Goal: Task Accomplishment & Management: Complete application form

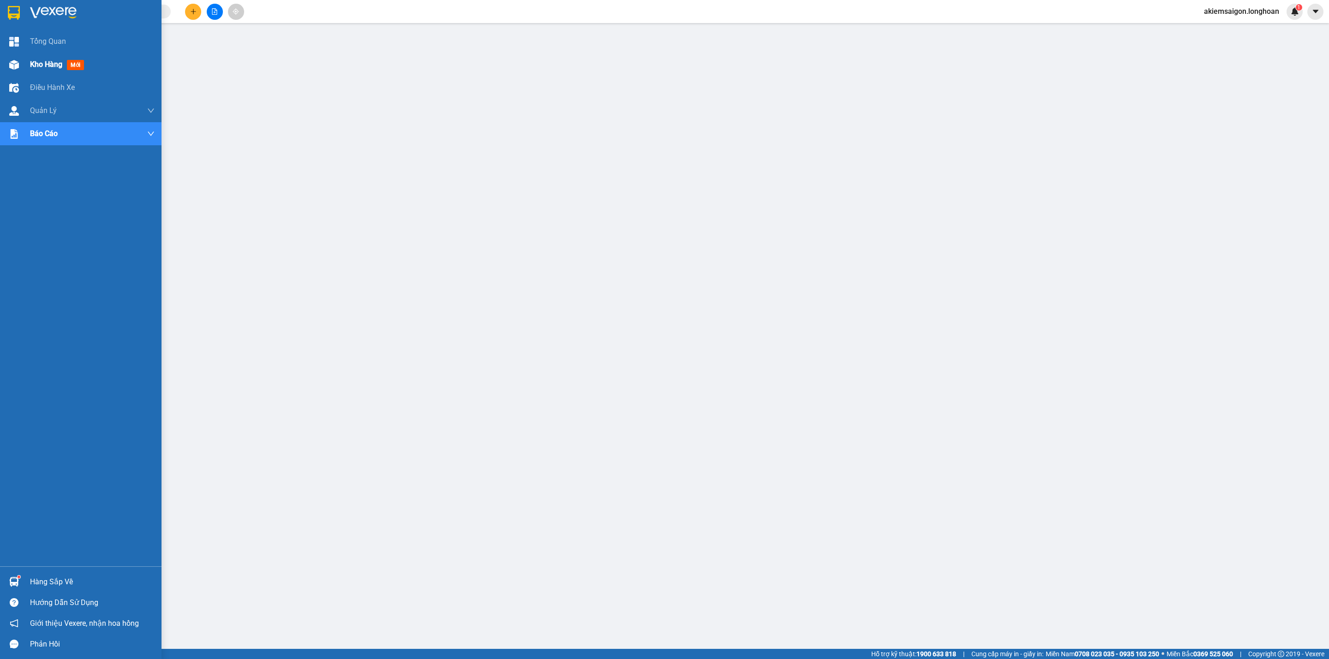
click at [24, 63] on div "Kho hàng mới" at bounding box center [81, 64] width 162 height 23
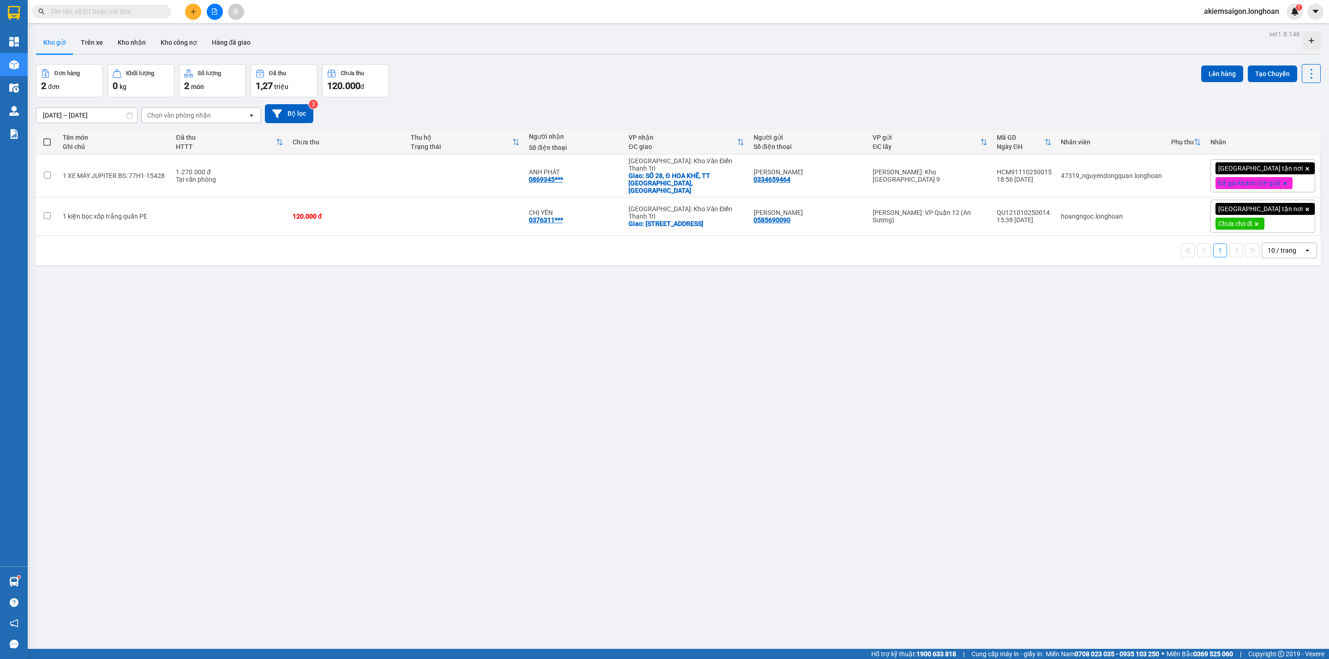
click at [581, 91] on div "Đơn hàng 2 đơn Khối lượng 0 kg Số lượng 2 món Đã thu 1,27 triệu Chưa thu 120.00…" at bounding box center [678, 80] width 1285 height 33
click at [231, 316] on div "ver 1.8.146 Kho gửi Trên xe Kho nhận Kho công nợ Hàng đã giao Đơn hàng 2 đơn Kh…" at bounding box center [678, 357] width 1292 height 659
drag, startPoint x: 590, startPoint y: 93, endPoint x: 590, endPoint y: 97, distance: 4.6
click at [592, 95] on div "Đơn hàng 2 đơn Khối lượng 0 kg Số lượng 2 món Đã thu 1,27 triệu Chưa thu 120.00…" at bounding box center [678, 80] width 1285 height 33
click at [589, 78] on div "Đơn hàng 2 đơn Khối lượng 0 kg Số lượng 2 món Đã thu 1,27 triệu Chưa thu 120.00…" at bounding box center [678, 80] width 1285 height 33
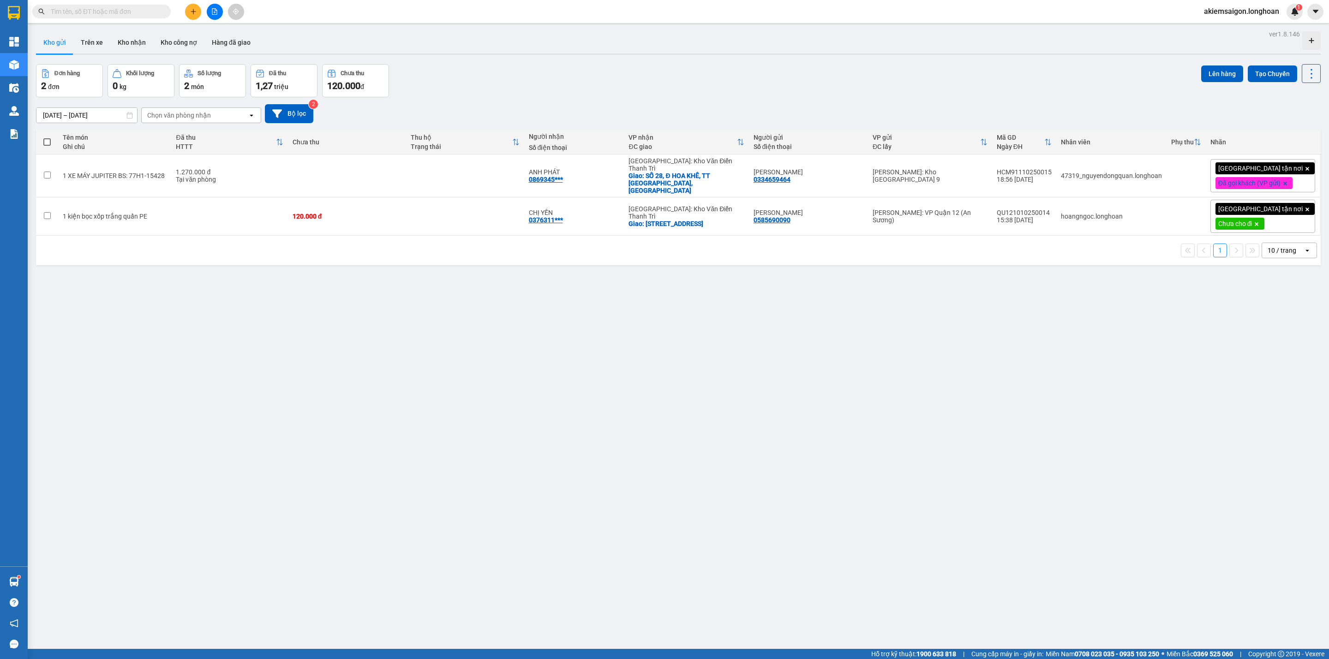
click at [391, 342] on div "ver 1.8.146 Kho gửi Trên xe Kho nhận Kho công nợ Hàng đã giao Đơn hàng 2 đơn Kh…" at bounding box center [678, 357] width 1292 height 659
click at [131, 8] on input "text" at bounding box center [105, 11] width 109 height 10
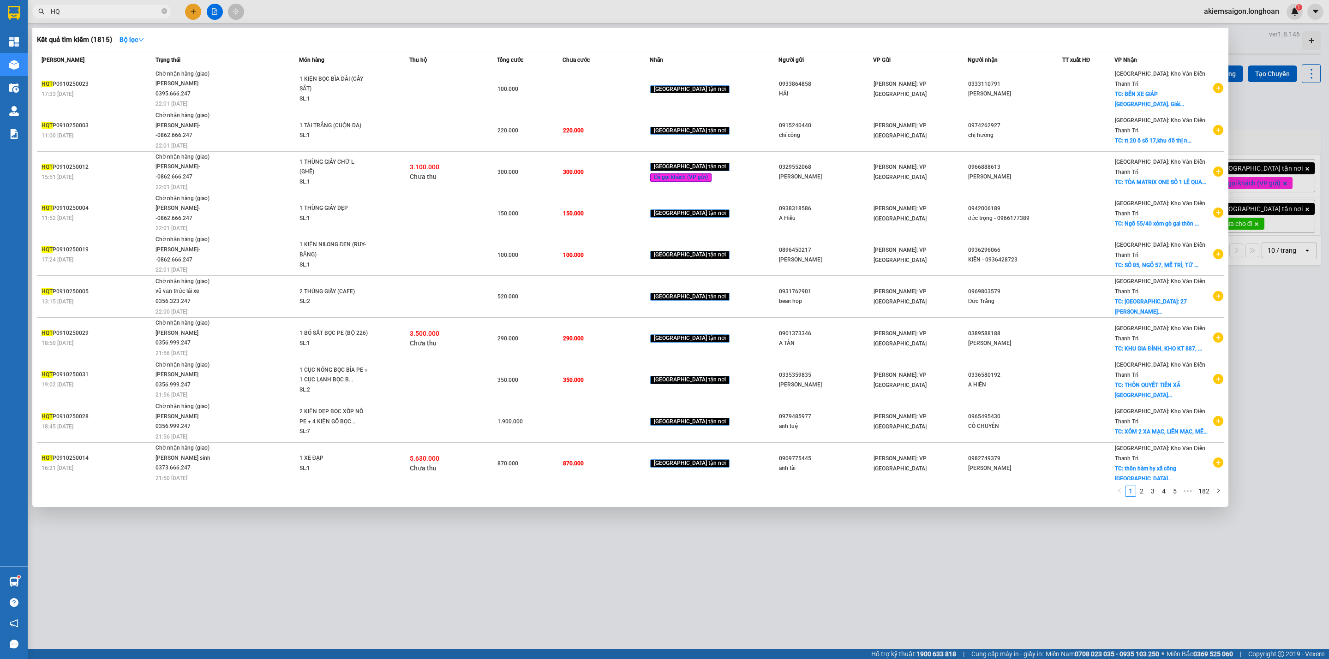
type input "H"
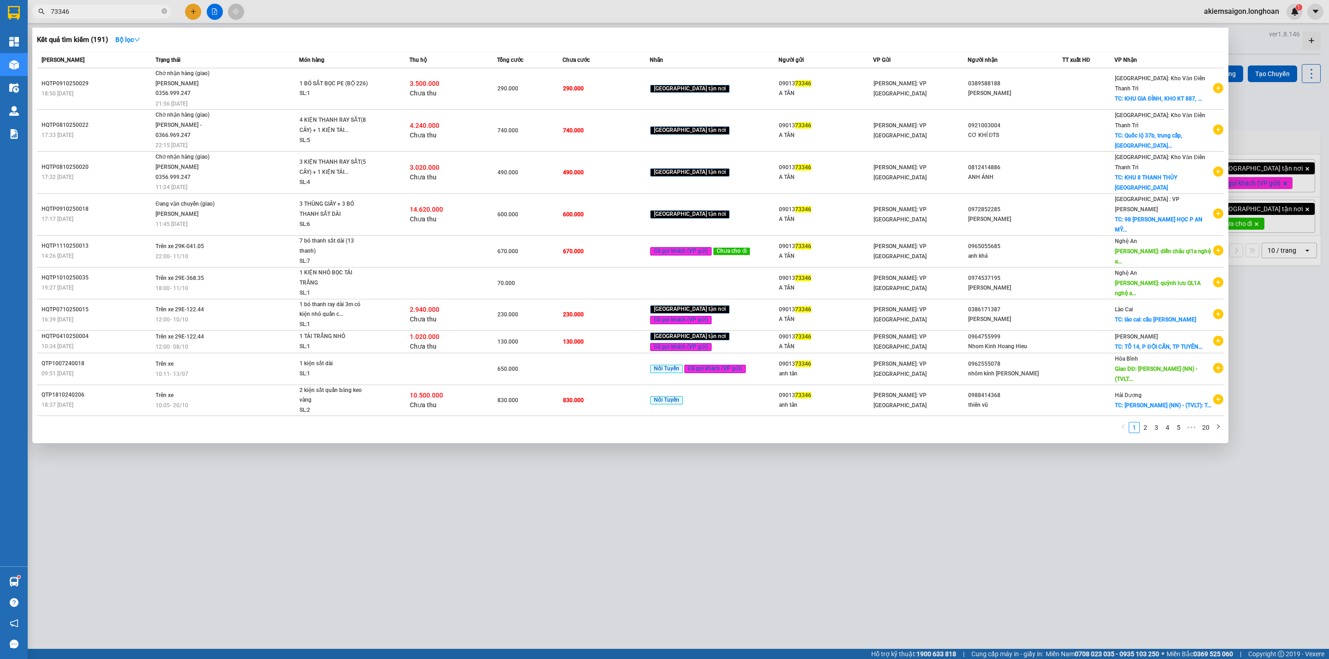
click at [108, 9] on input "73346" at bounding box center [105, 11] width 109 height 10
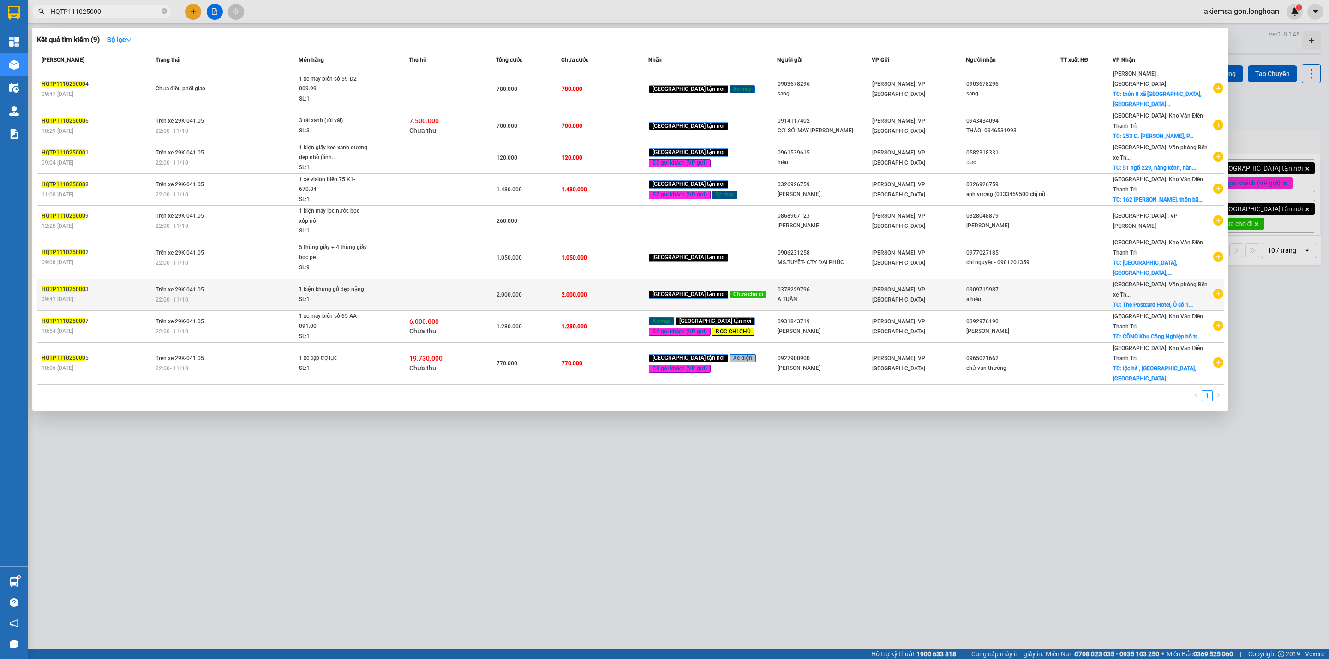
type input "HQTP111025000"
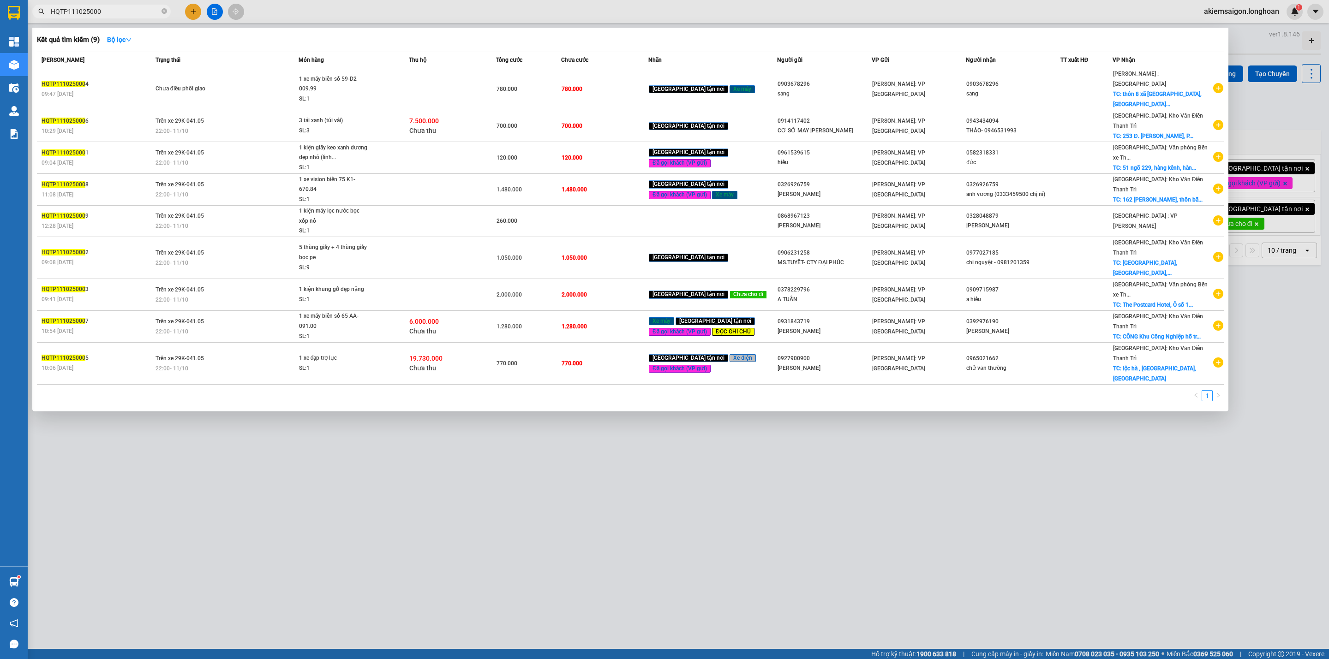
drag, startPoint x: 414, startPoint y: 259, endPoint x: 421, endPoint y: 259, distance: 6.9
click at [408, 285] on span "1 kiện khung gỗ dẹp nặng SL: 1" at bounding box center [353, 295] width 109 height 20
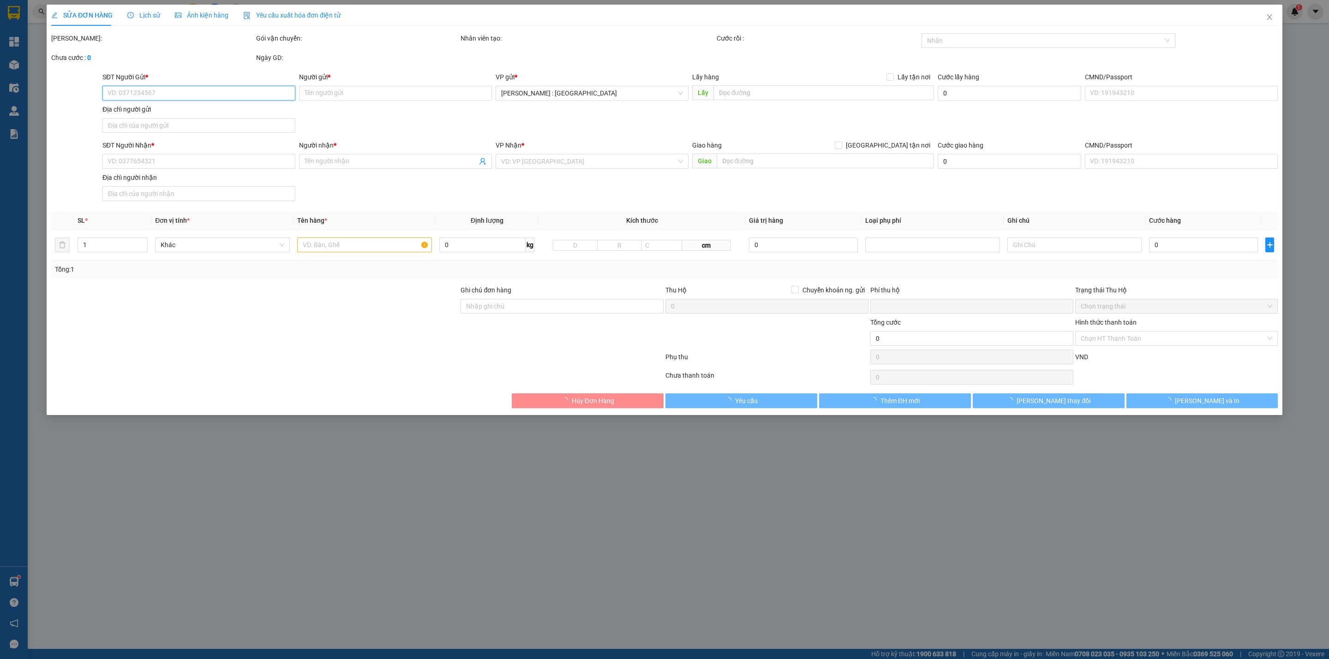
type input "0378229796"
type input "A TUẤN"
type input "0909715987"
type input "a hiếu"
checkbox input "true"
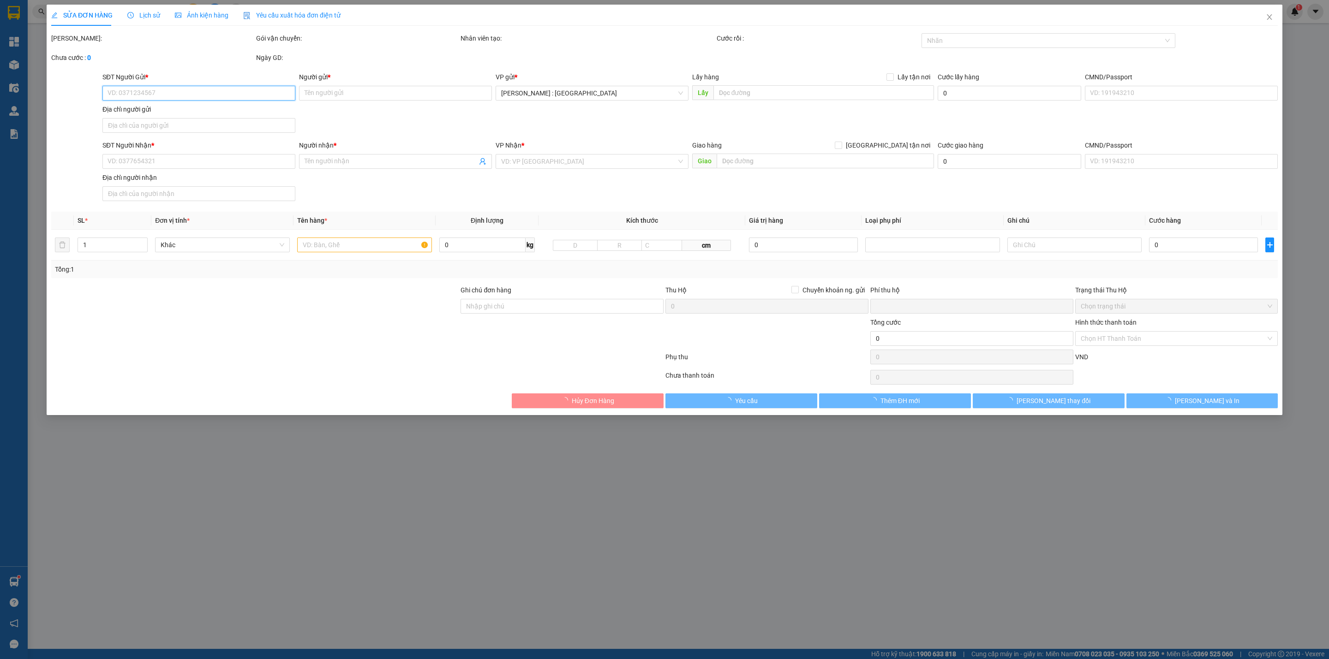
type input "The Postcard Hotel, [GEOGRAPHIC_DATA], Khu Biệt Thự [GEOGRAPHIC_DATA], [GEOGRAP…"
type input "0"
type input "2.000.000"
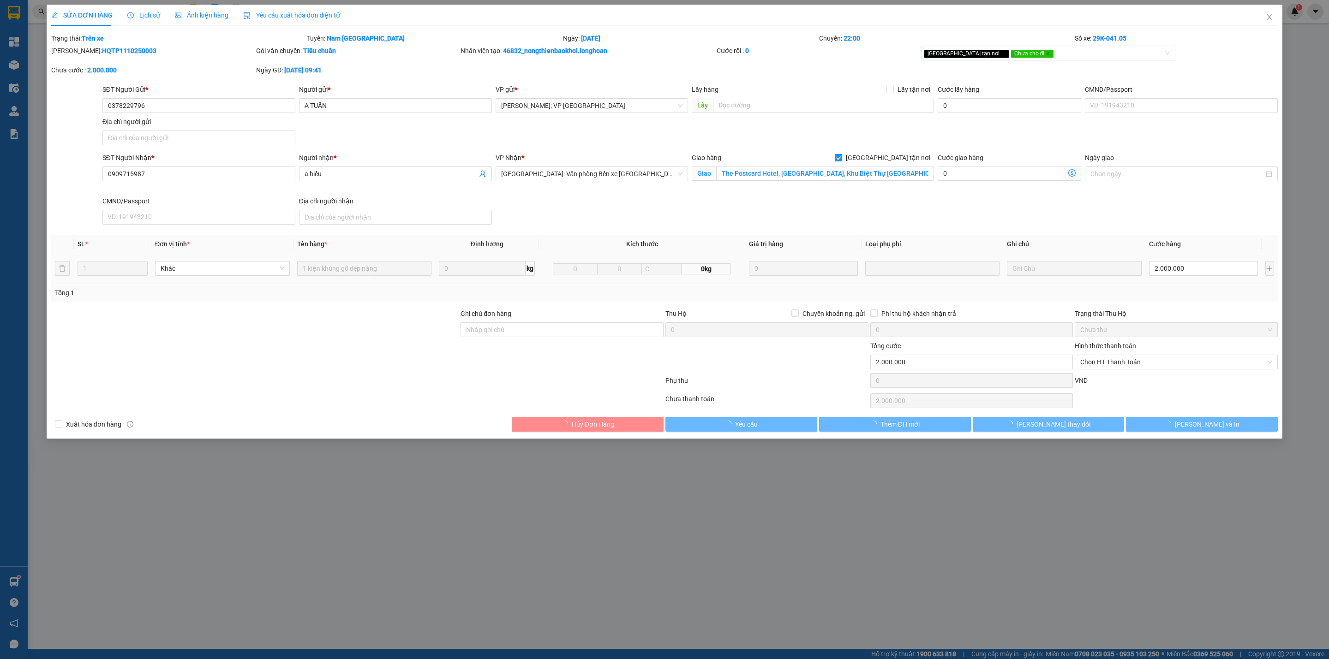
click at [306, 340] on div at bounding box center [254, 325] width 409 height 32
